Goal: Information Seeking & Learning: Understand process/instructions

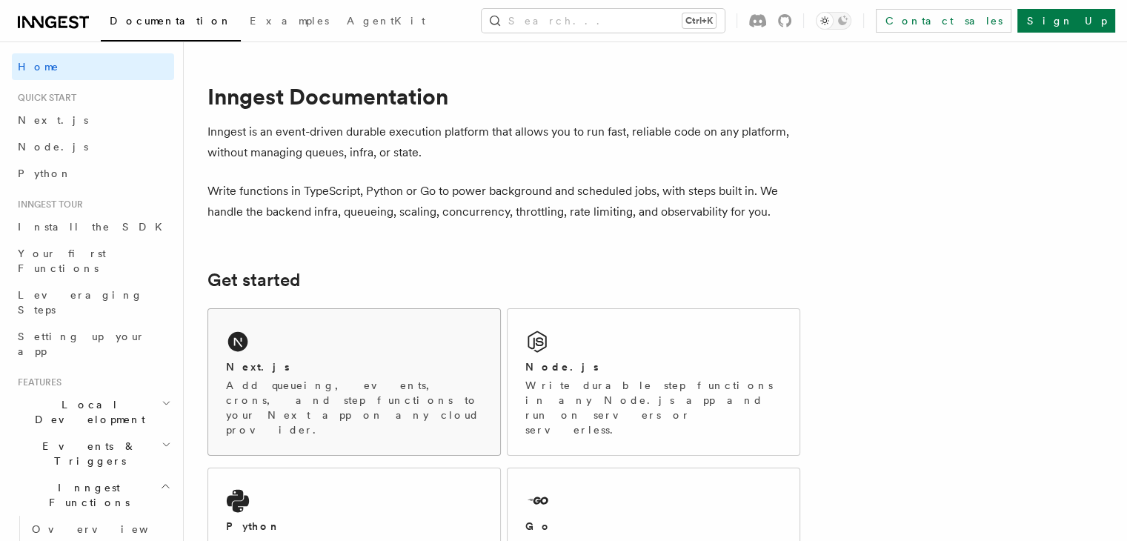
click at [326, 366] on div "Next.js" at bounding box center [354, 367] width 256 height 16
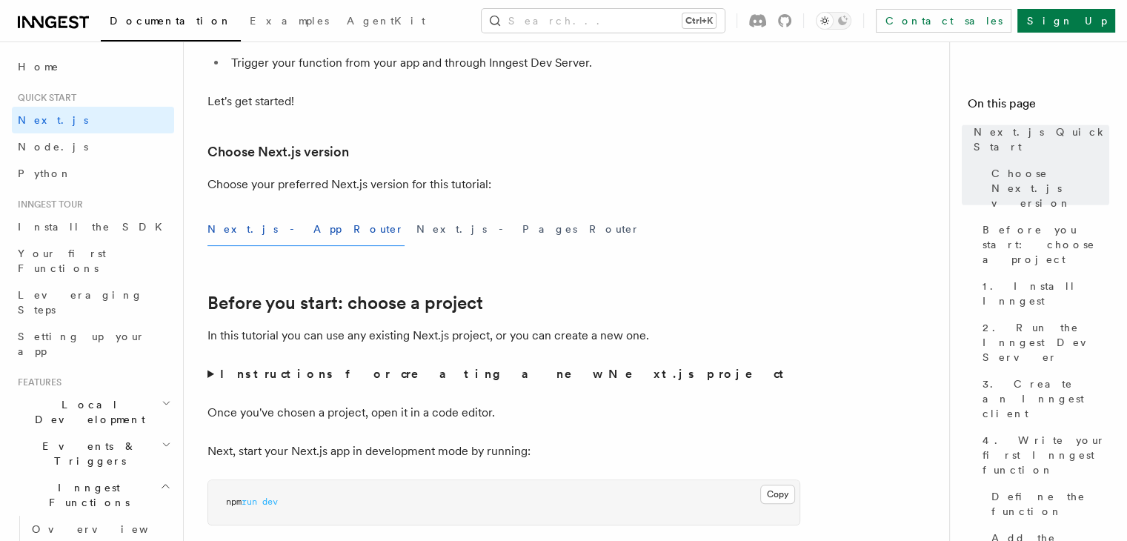
scroll to position [262, 0]
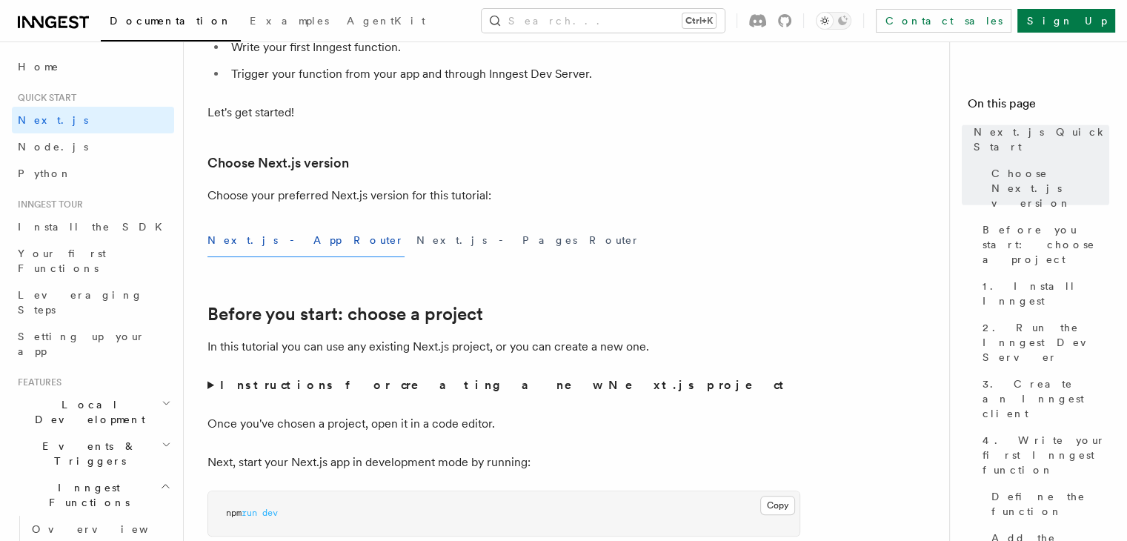
drag, startPoint x: 1130, startPoint y: 27, endPoint x: 1130, endPoint y: 42, distance: 14.1
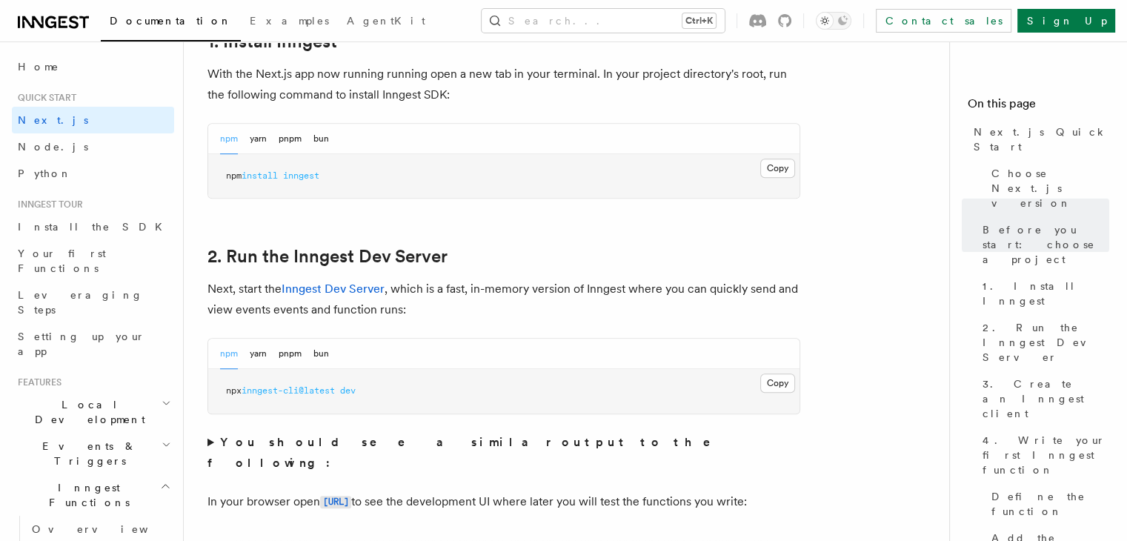
scroll to position [784, 0]
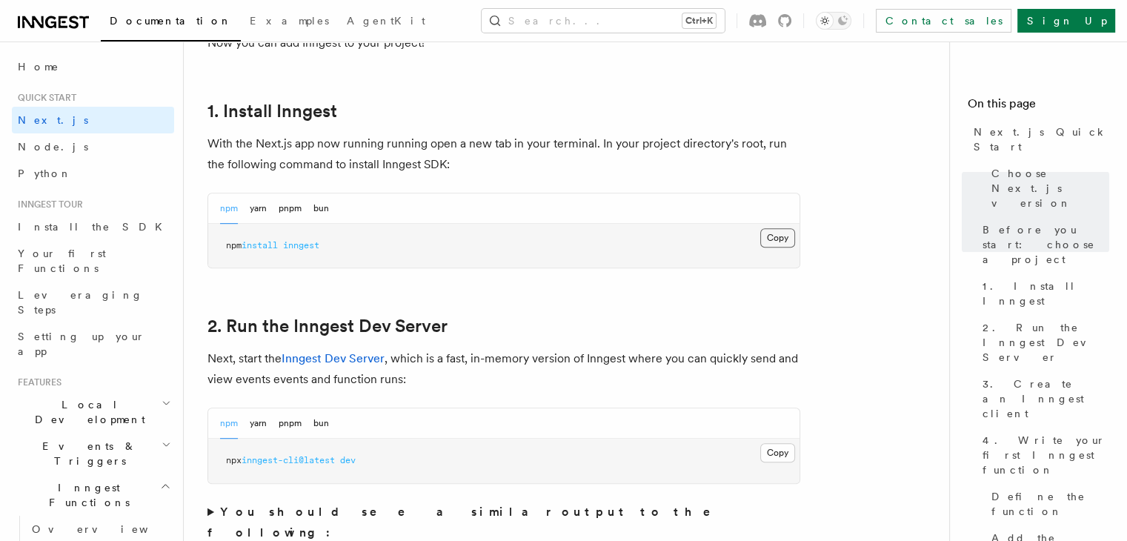
click at [773, 241] on button "Copy Copied" at bounding box center [777, 237] width 35 height 19
click at [768, 454] on button "Copy Copied" at bounding box center [777, 452] width 35 height 19
click at [325, 355] on link "Inngest Dev Server" at bounding box center [333, 358] width 103 height 14
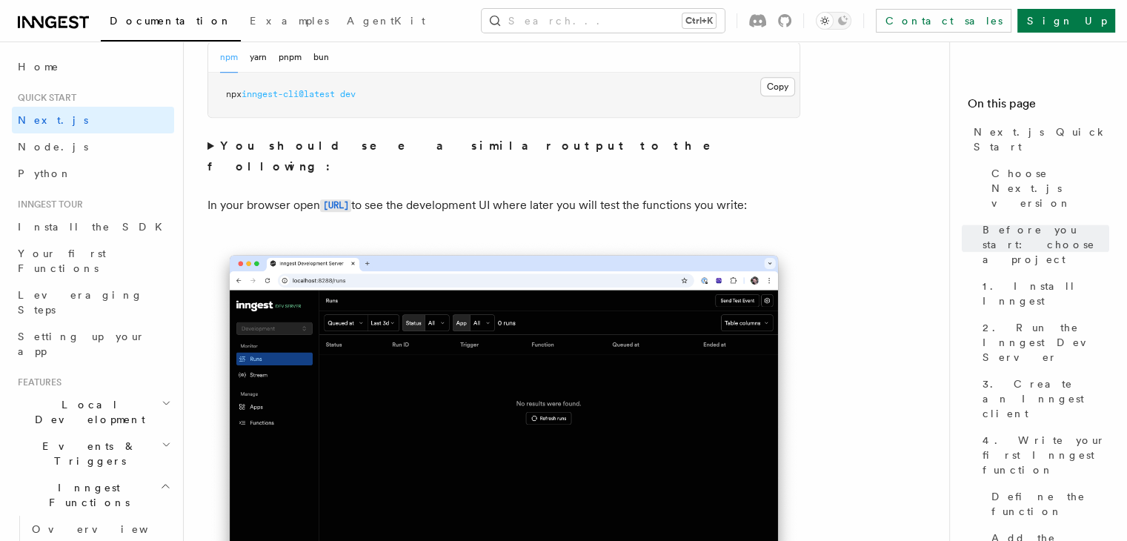
scroll to position [1162, 0]
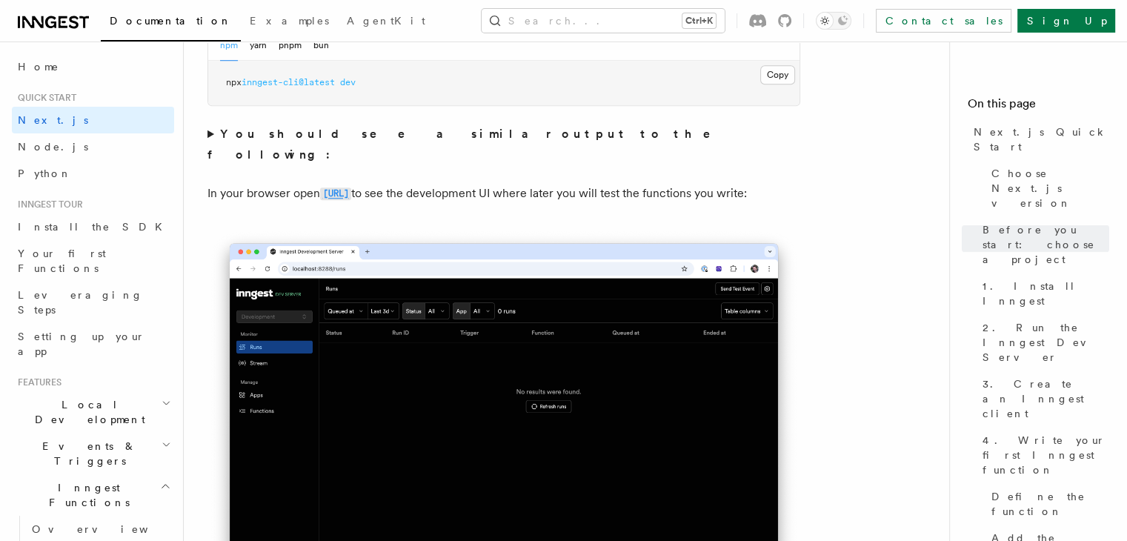
click at [351, 188] on code "http://localhost:8288" at bounding box center [335, 194] width 31 height 13
click at [983, 377] on span "3. Create an Inngest client" at bounding box center [1046, 399] width 127 height 44
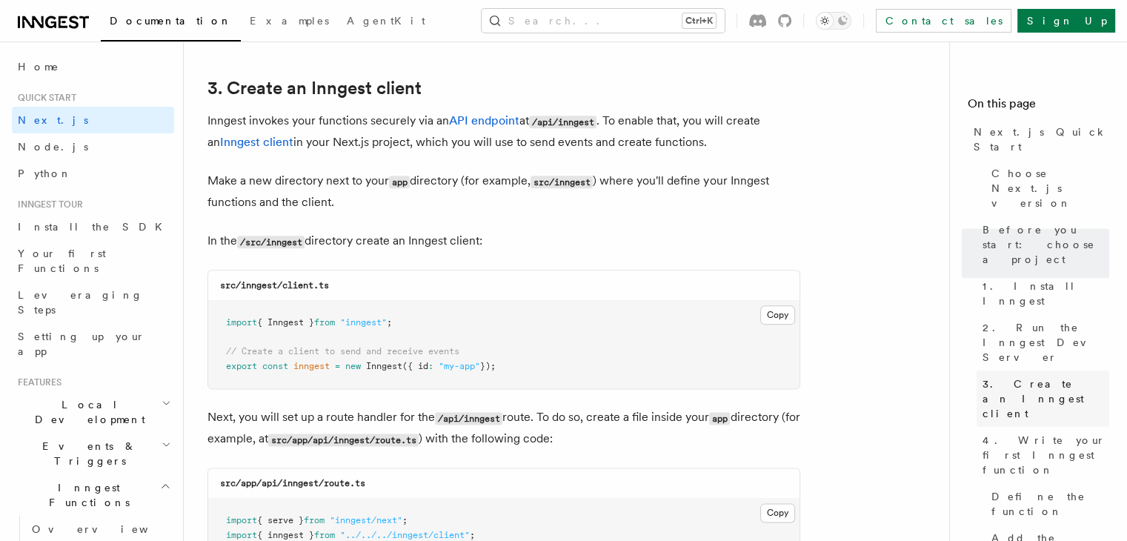
scroll to position [1738, 0]
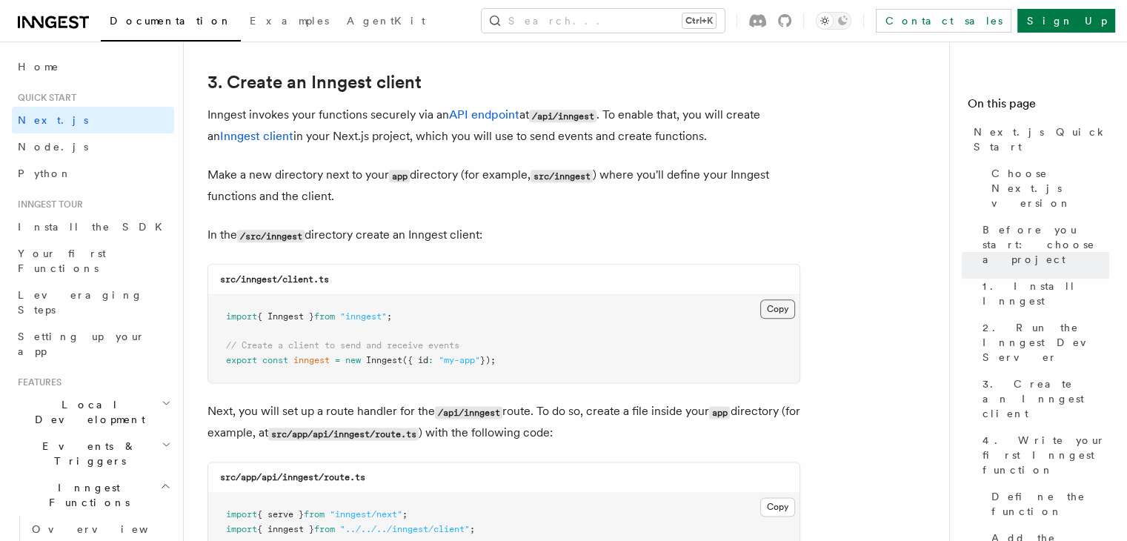
click at [774, 307] on button "Copy Copied" at bounding box center [777, 308] width 35 height 19
click at [776, 306] on button "Copy Copied" at bounding box center [777, 308] width 35 height 19
click at [766, 508] on button "Copy Copied" at bounding box center [777, 506] width 35 height 19
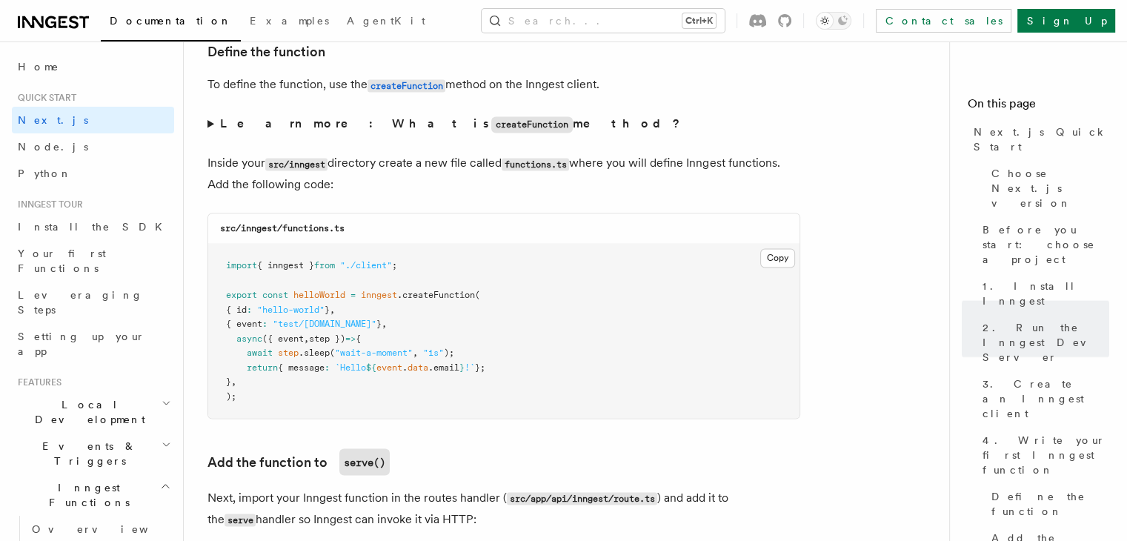
scroll to position [2606, 0]
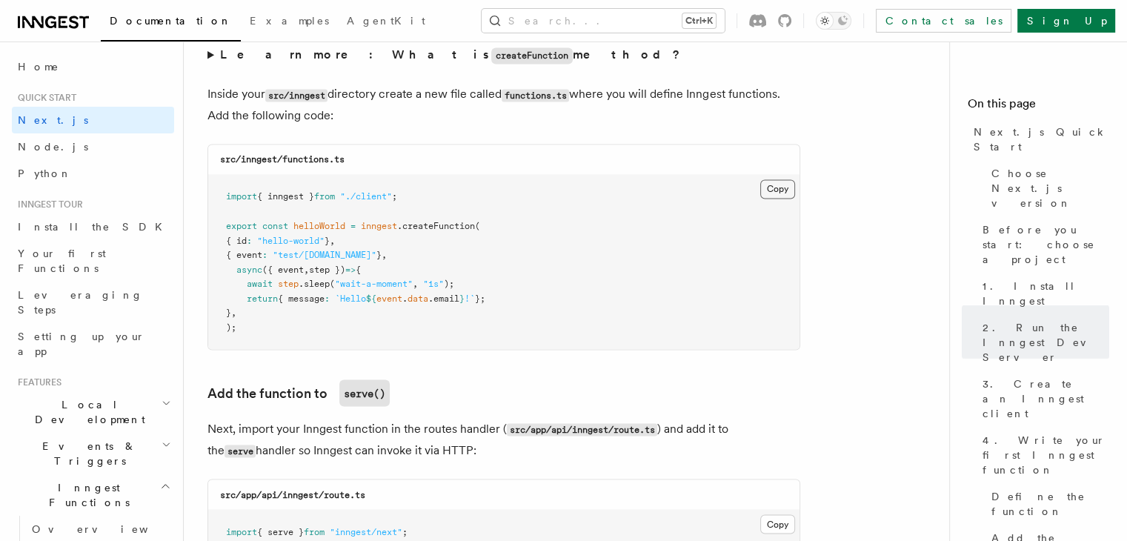
click at [778, 193] on button "Copy Copied" at bounding box center [777, 188] width 35 height 19
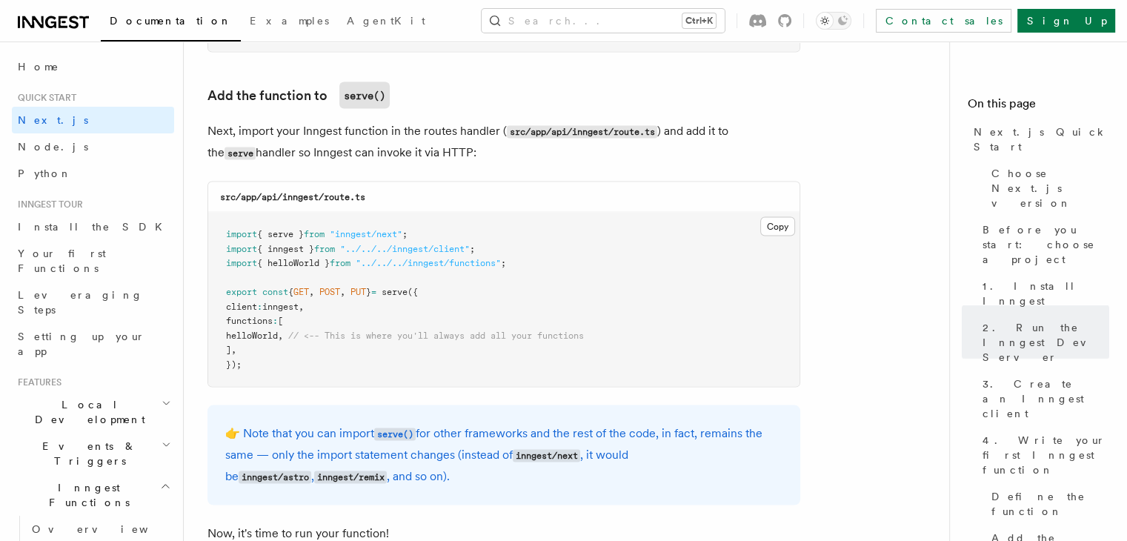
scroll to position [3054, 0]
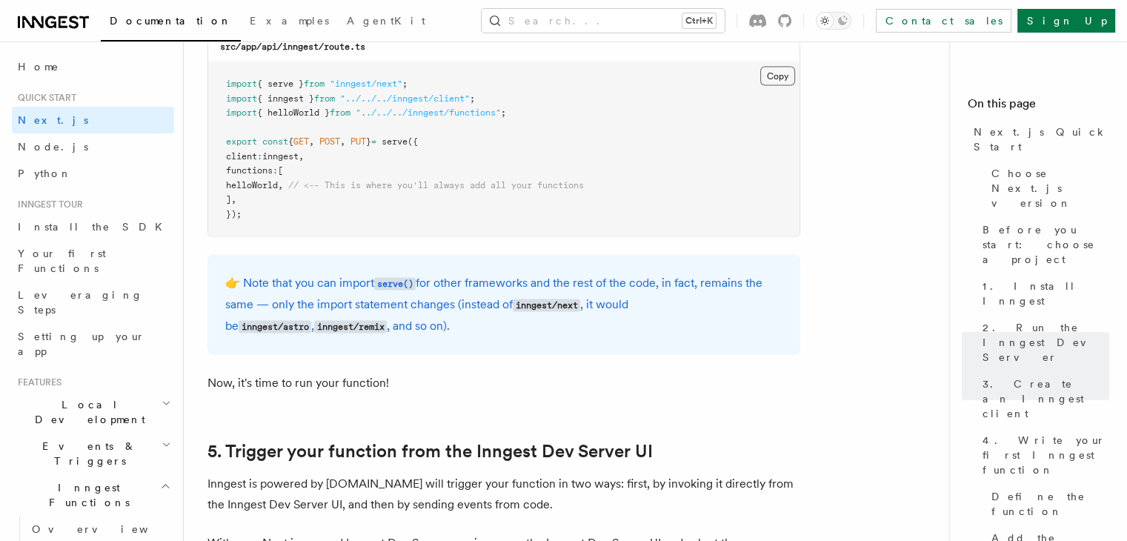
click at [775, 83] on button "Copy Copied" at bounding box center [777, 76] width 35 height 19
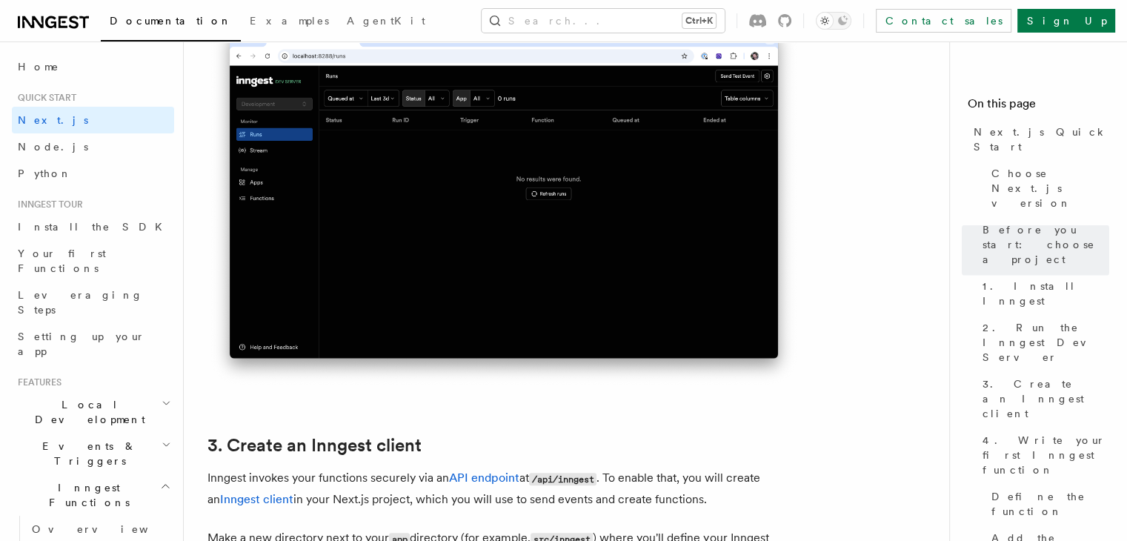
scroll to position [1075, 0]
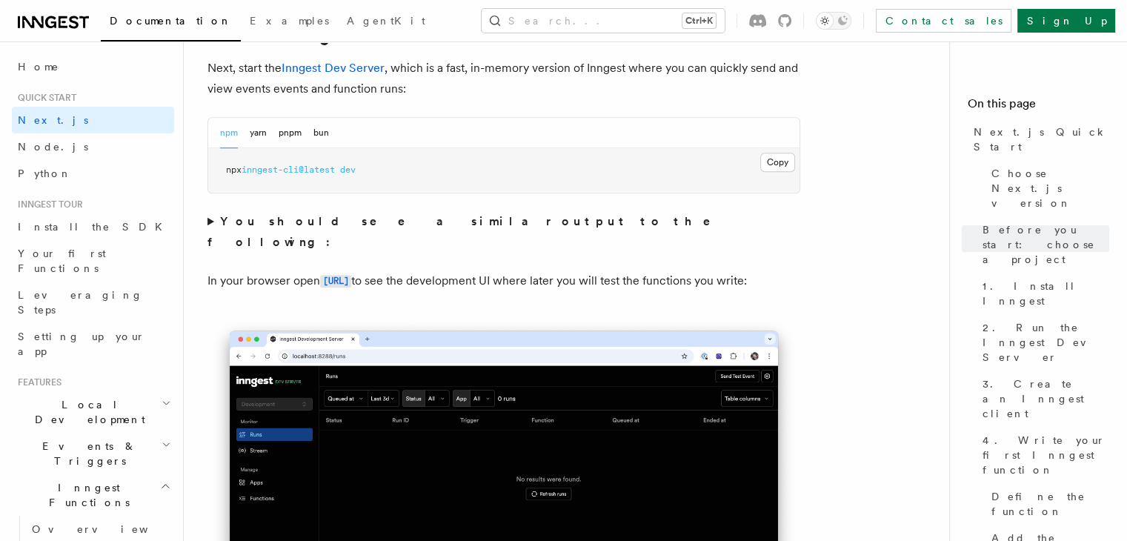
click at [391, 271] on p "In your browser open http://localhost:8288 to see the development UI where late…" at bounding box center [504, 281] width 593 height 21
click at [351, 275] on code "http://localhost:8288" at bounding box center [335, 281] width 31 height 13
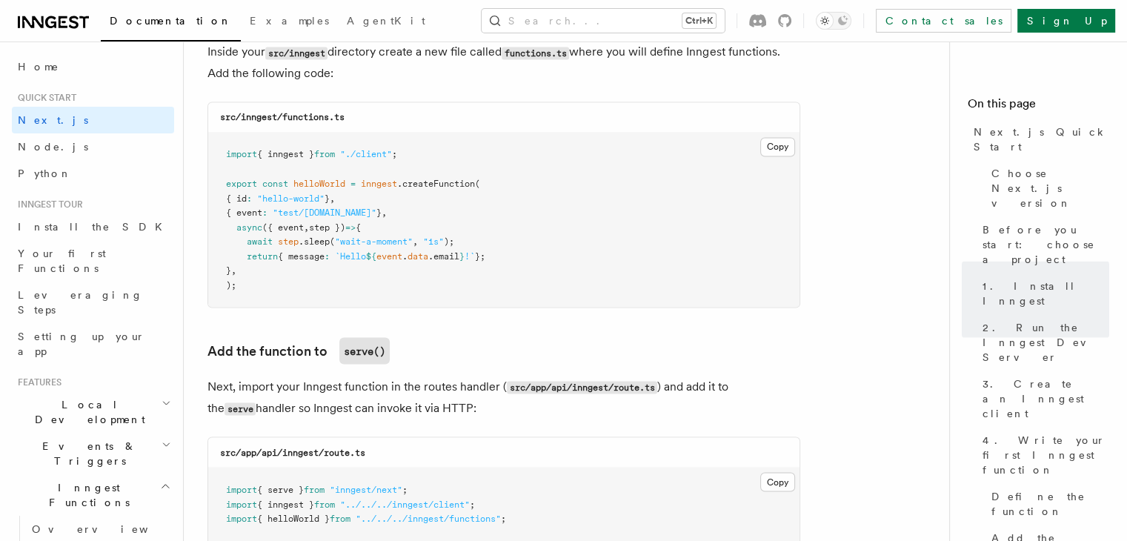
scroll to position [2683, 0]
